Goal: Task Accomplishment & Management: Complete application form

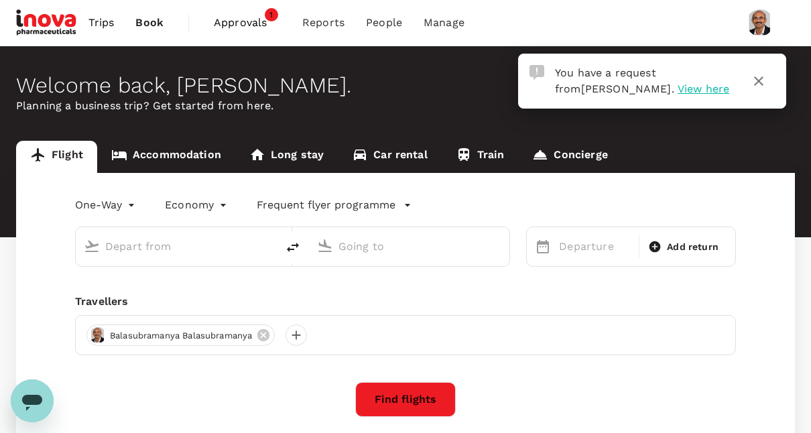
type input "roundtrip"
type input "Singapore Changi (SIN)"
type input "Suvarnabhumi Intl (BKK)"
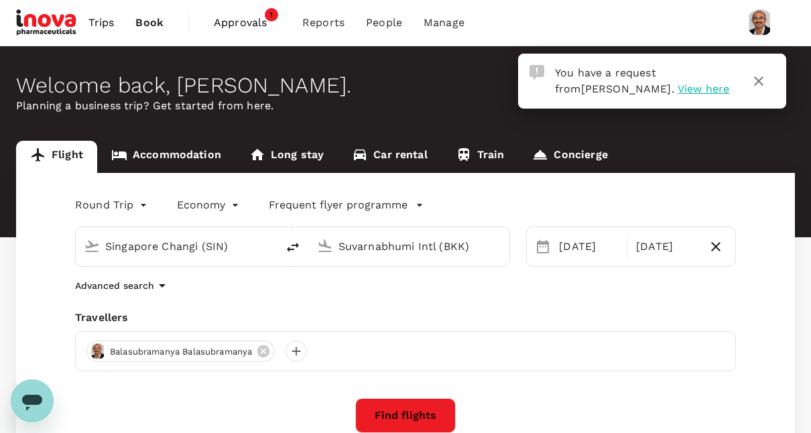
scroll to position [4, 0]
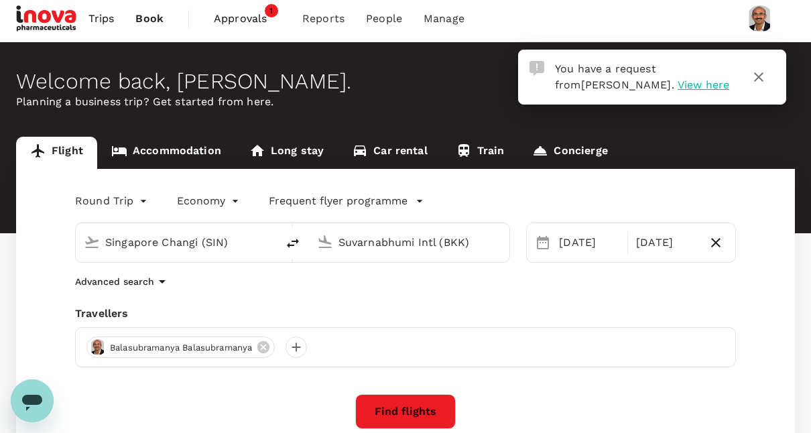
click at [677, 86] on span "View here" at bounding box center [703, 84] width 52 height 13
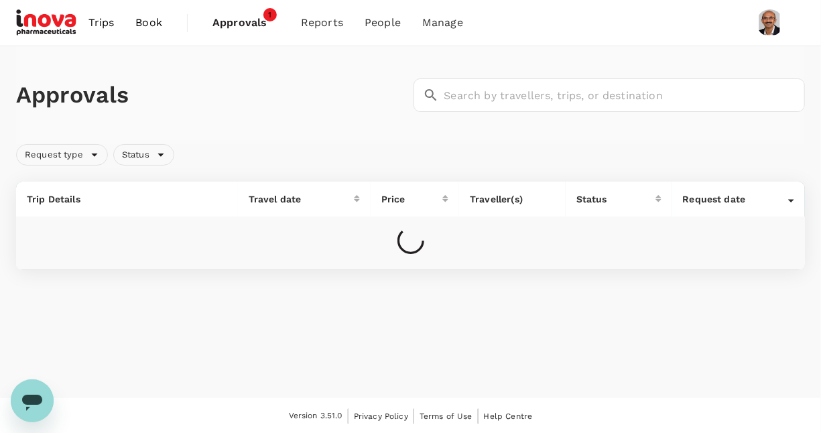
click at [234, 20] on span "Approvals" at bounding box center [245, 23] width 67 height 16
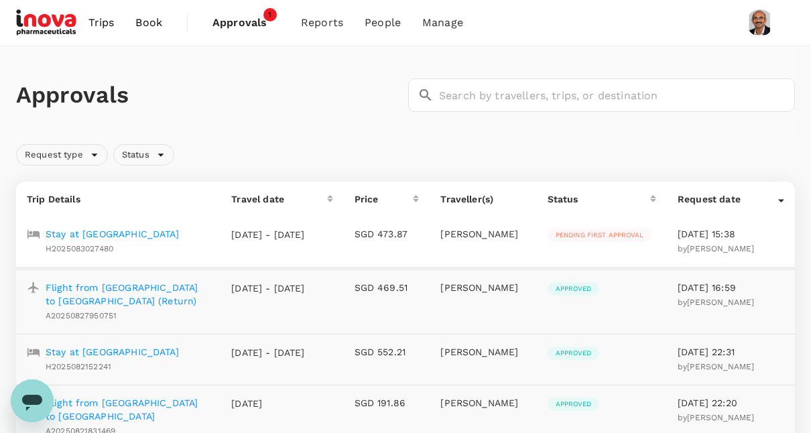
click at [92, 228] on p "Stay at [GEOGRAPHIC_DATA]" at bounding box center [112, 233] width 133 height 13
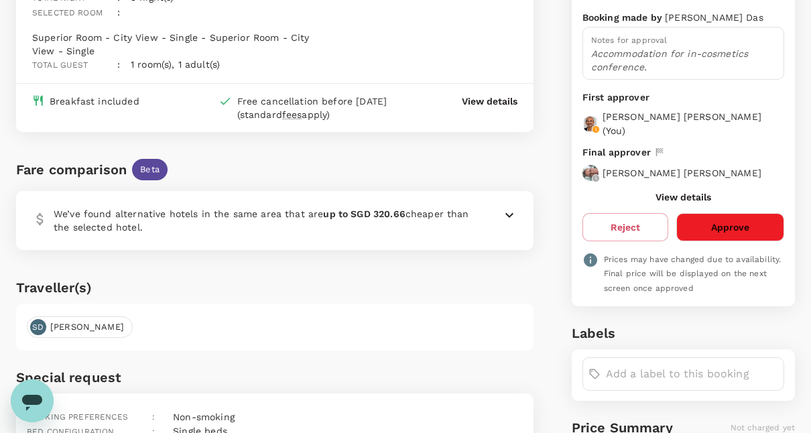
scroll to position [196, 0]
click at [741, 222] on button "Approve" at bounding box center [730, 226] width 108 height 28
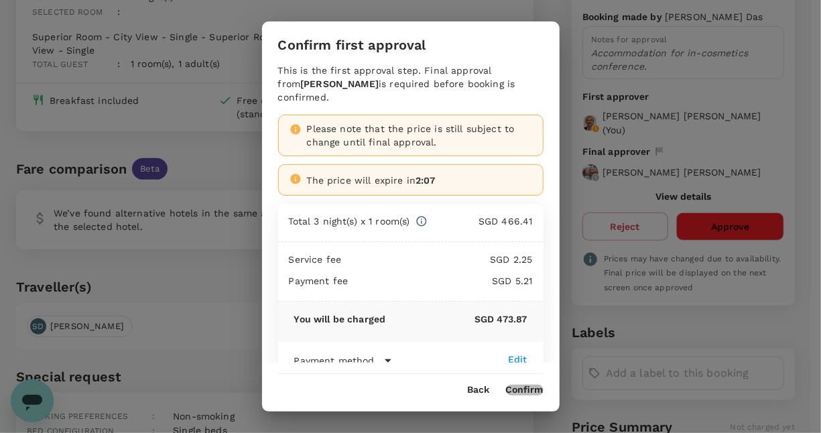
click at [519, 389] on button "Confirm" at bounding box center [525, 390] width 38 height 11
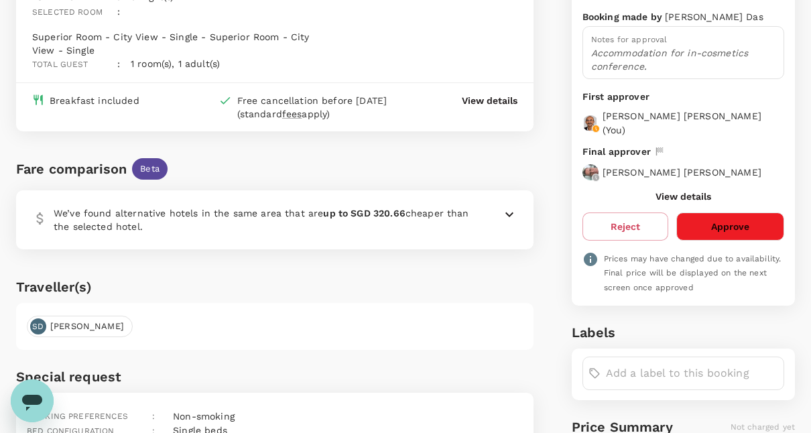
scroll to position [0, 0]
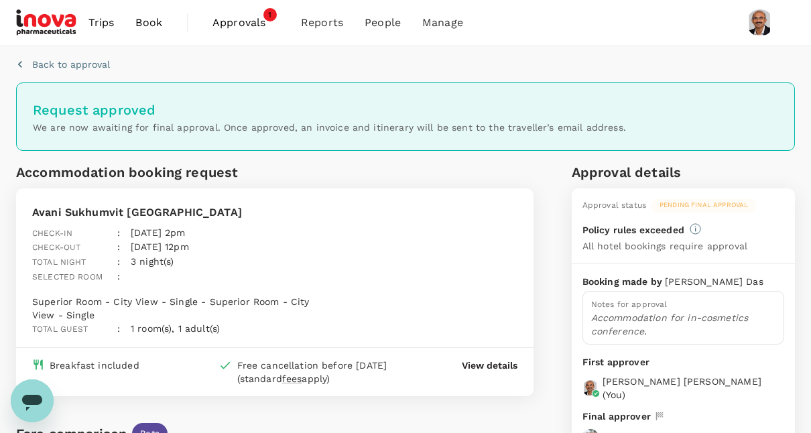
click at [242, 17] on span "Approvals" at bounding box center [245, 23] width 67 height 16
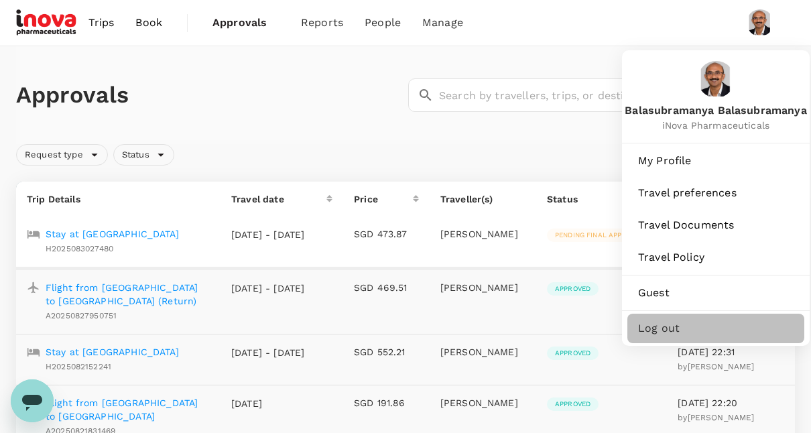
click at [658, 328] on span "Log out" at bounding box center [715, 328] width 155 height 16
